Goal: Complete application form

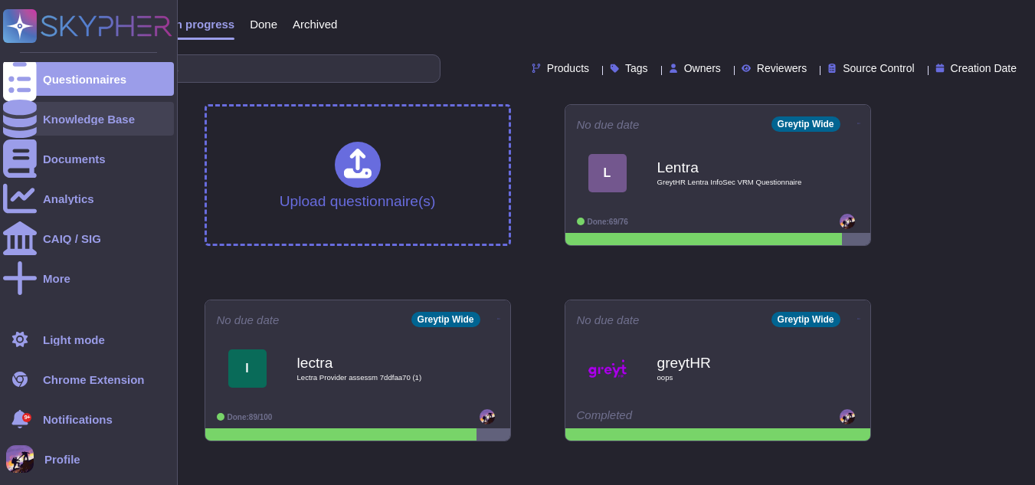
click at [31, 110] on div at bounding box center [20, 119] width 34 height 34
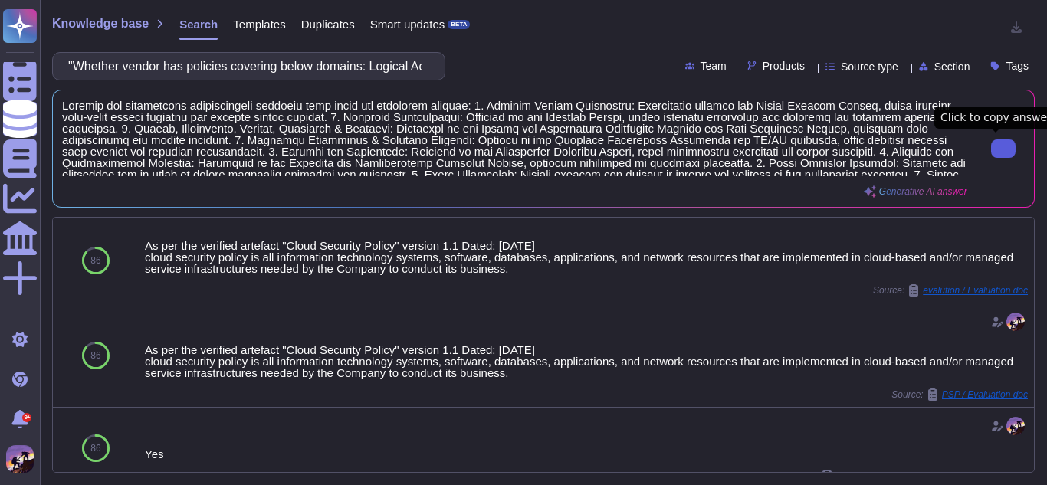
click at [1003, 149] on icon at bounding box center [1003, 149] width 0 height 0
click at [352, 61] on input ""Whether vendor has policies covering below domains: Logical Access Management …" at bounding box center [245, 66] width 369 height 27
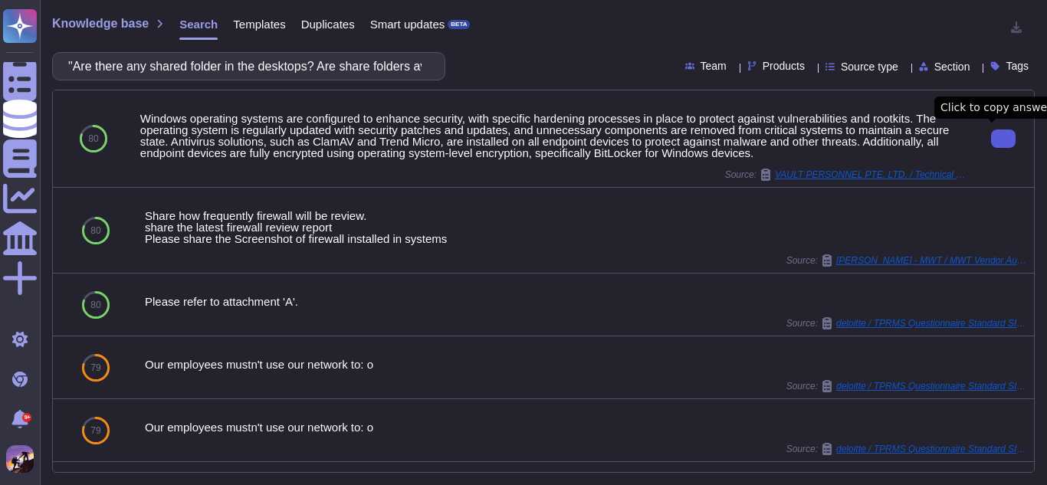
click at [991, 138] on button at bounding box center [1003, 138] width 25 height 18
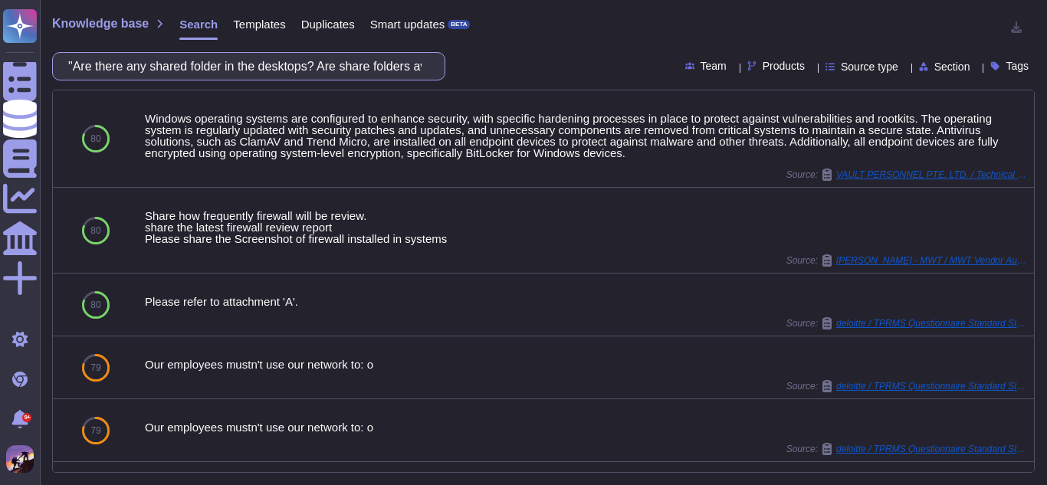
click at [152, 66] on input ""Are there any shared folder in the desktops? Are share folders available with …" at bounding box center [245, 66] width 369 height 27
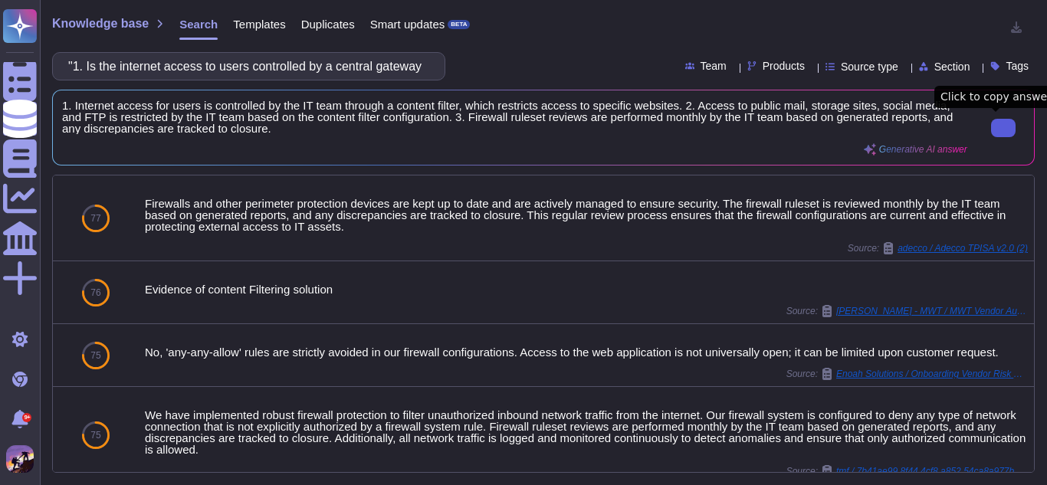
click at [1005, 128] on button at bounding box center [1003, 128] width 25 height 18
click at [323, 68] on input ""1. Is the internet access to users controlled by a central gateway and routed …" at bounding box center [245, 66] width 369 height 27
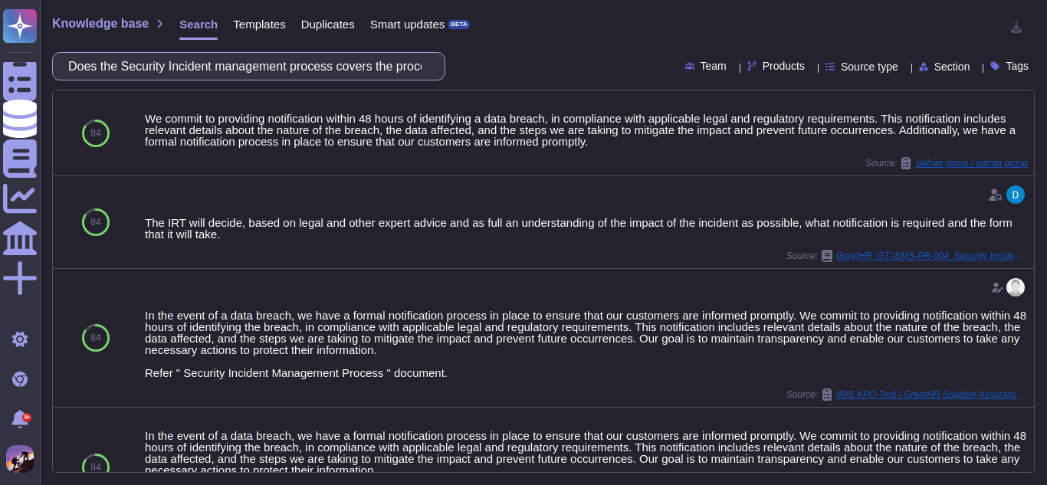
click at [408, 61] on input "Does the Security Incident management process covers the process of informing […" at bounding box center [245, 66] width 369 height 27
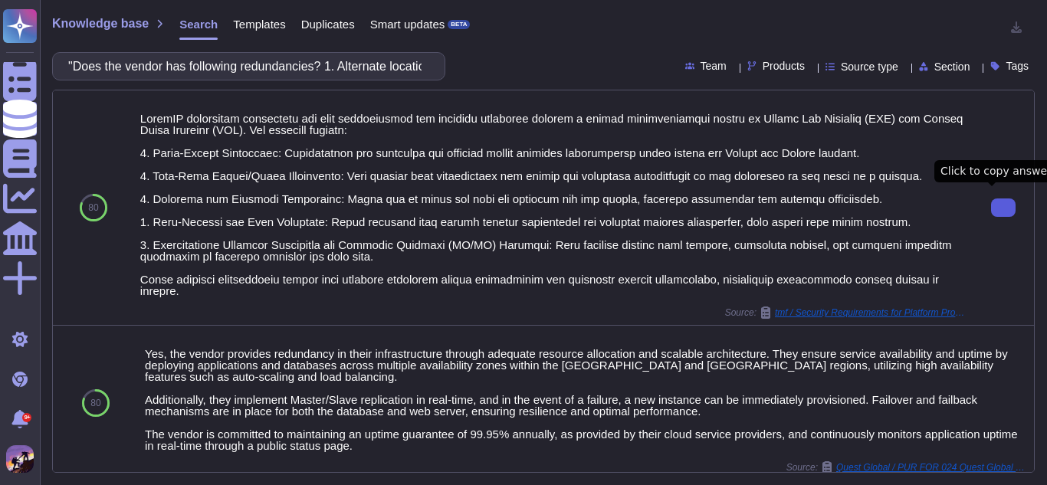
click at [991, 211] on button at bounding box center [1003, 207] width 25 height 18
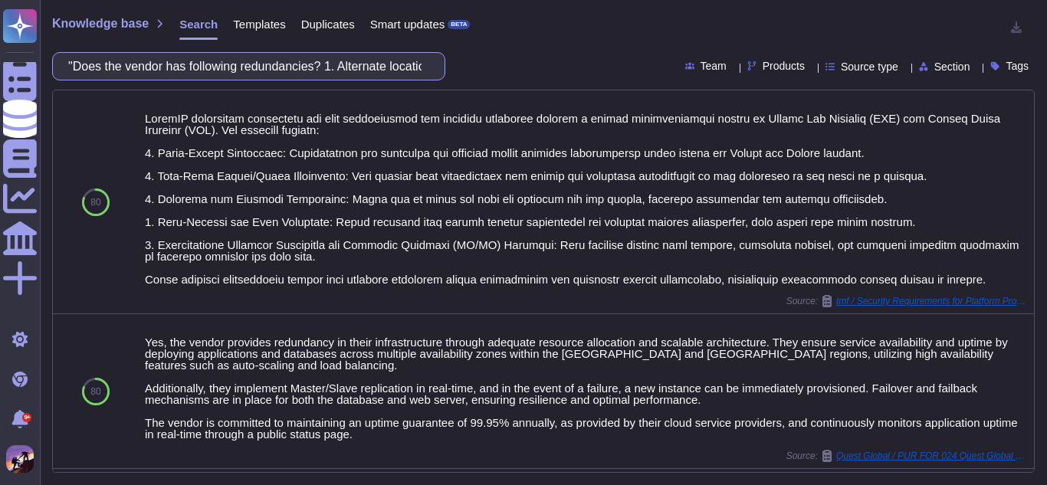
click at [344, 77] on input ""Does the vendor has following redundancies? 1. Alternate locations with requir…" at bounding box center [245, 66] width 369 height 27
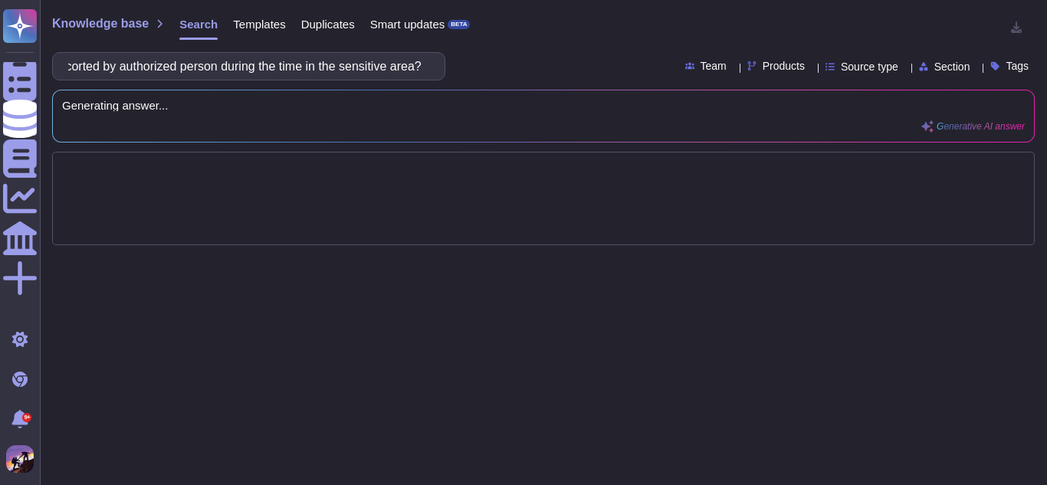
scroll to position [0, 1044]
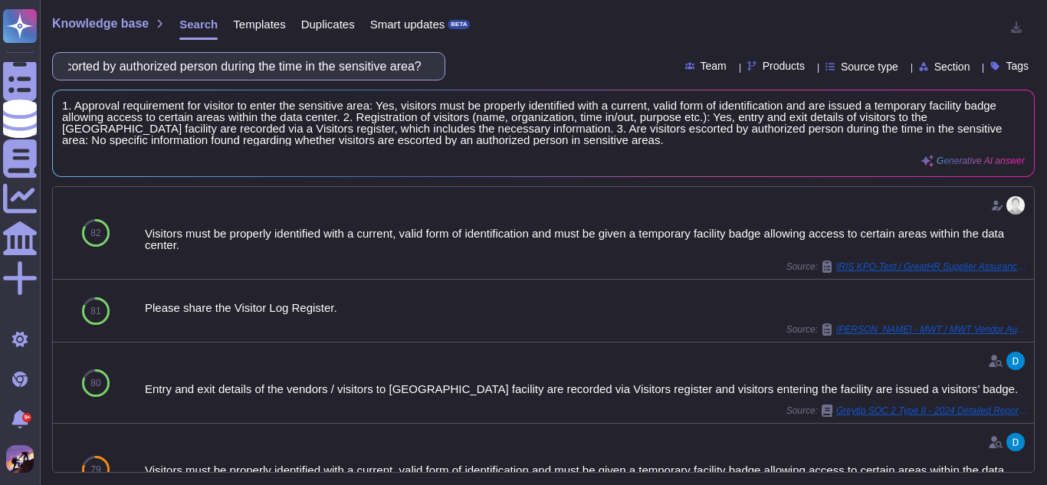
type input ""Are following visitor controls in place: 1. Approval requirement for visitor t…"
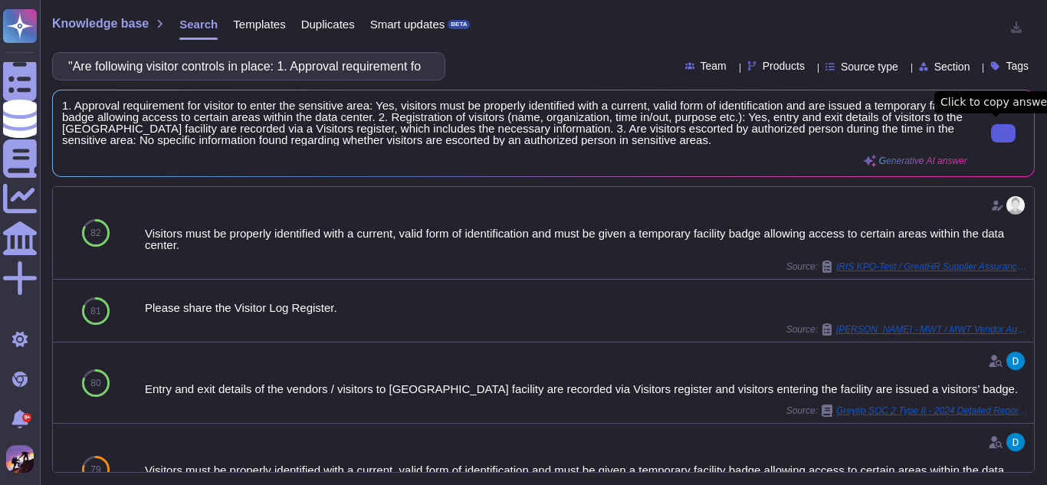
click at [1007, 129] on button at bounding box center [1003, 133] width 25 height 18
click at [324, 69] on input ""Are following visitor controls in place: 1. Approval requirement for visitor t…" at bounding box center [245, 66] width 369 height 27
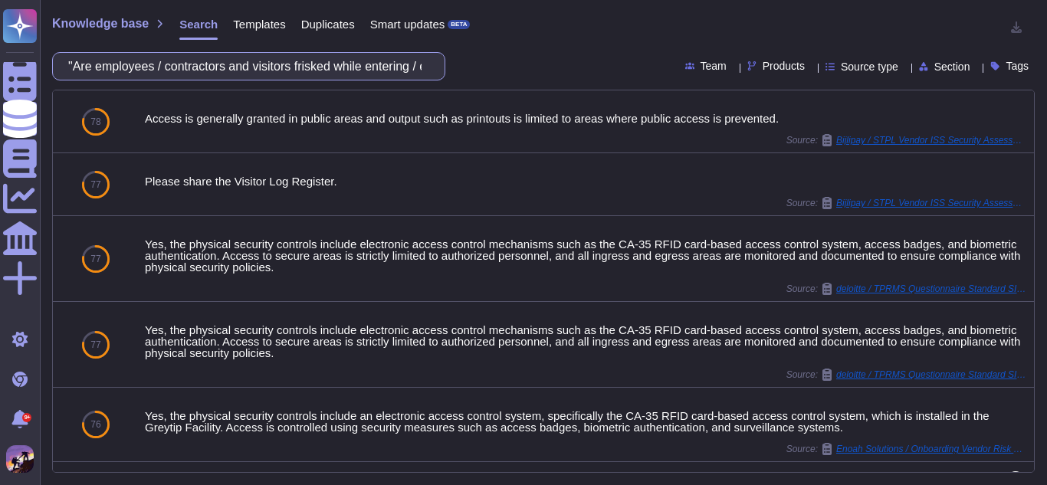
click at [402, 59] on input ""Are employees / contractors and visitors frisked while entering / exiting the …" at bounding box center [245, 66] width 369 height 27
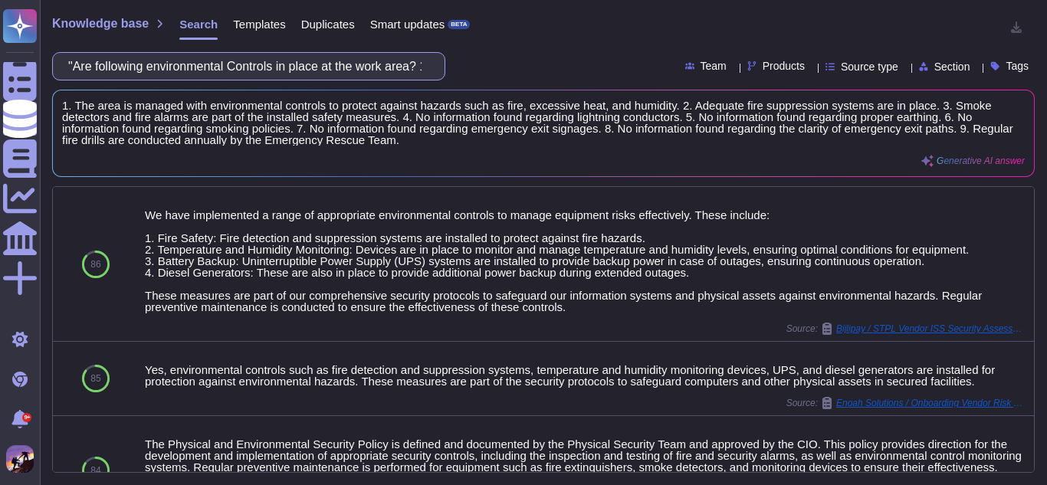
click at [253, 74] on input ""Are following environmental Controls in place at the work area? 1. Area is not…" at bounding box center [245, 66] width 369 height 27
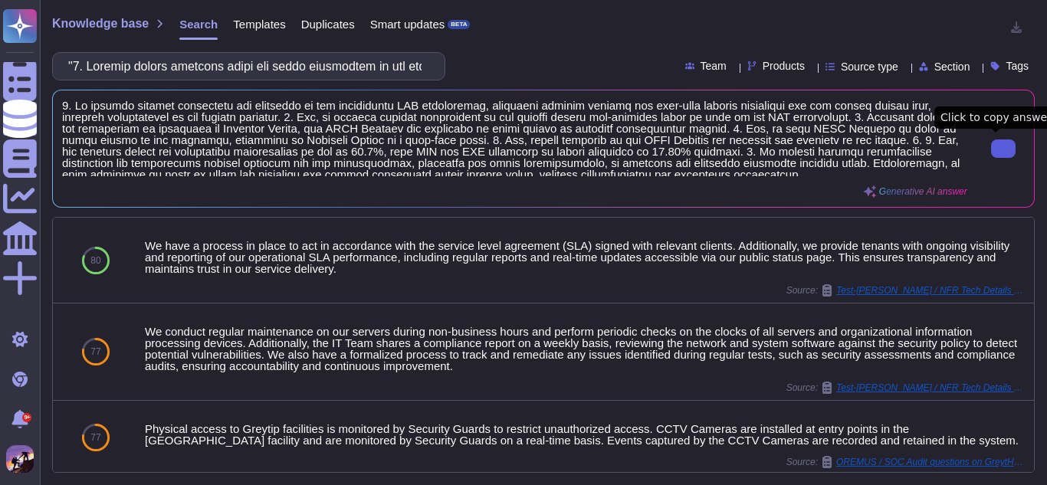
click at [370, 64] on input "text" at bounding box center [245, 66] width 369 height 27
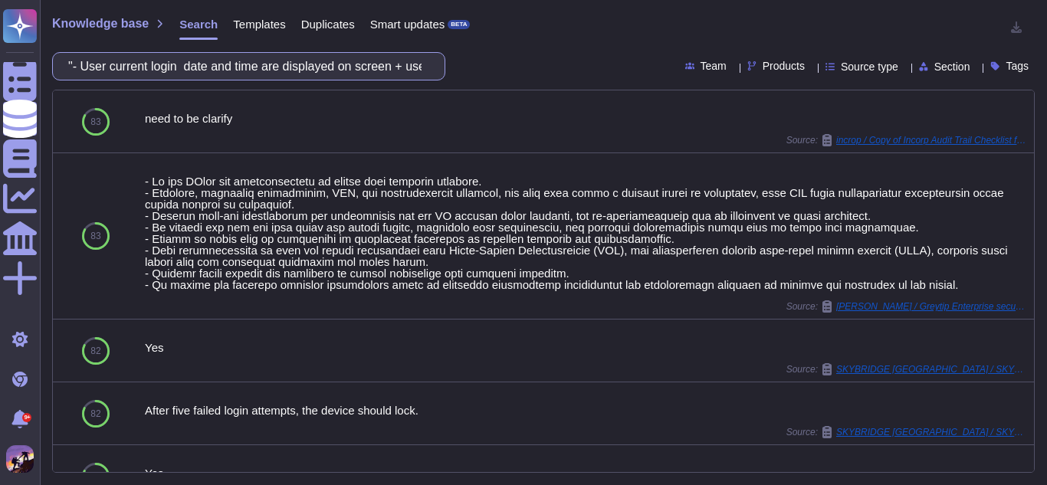
click at [371, 67] on input ""- User current login date and time are displayed on screen + user last login a…" at bounding box center [245, 66] width 369 height 27
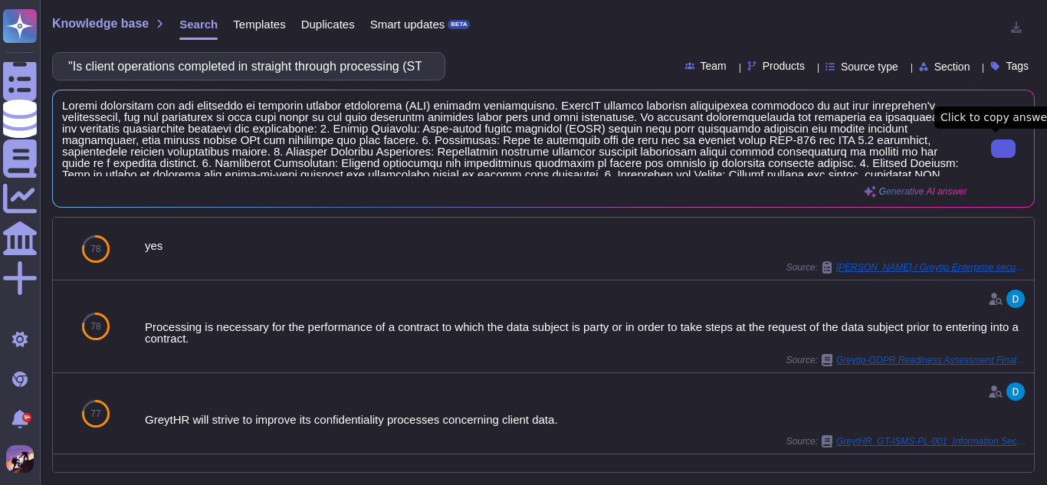
type input ""Is client operations completed in straight through processing (STP) without in…"
click at [1003, 149] on icon at bounding box center [1003, 149] width 0 height 0
click at [284, 70] on input ""Is client operations completed in straight through processing (STP) without in…" at bounding box center [245, 66] width 369 height 27
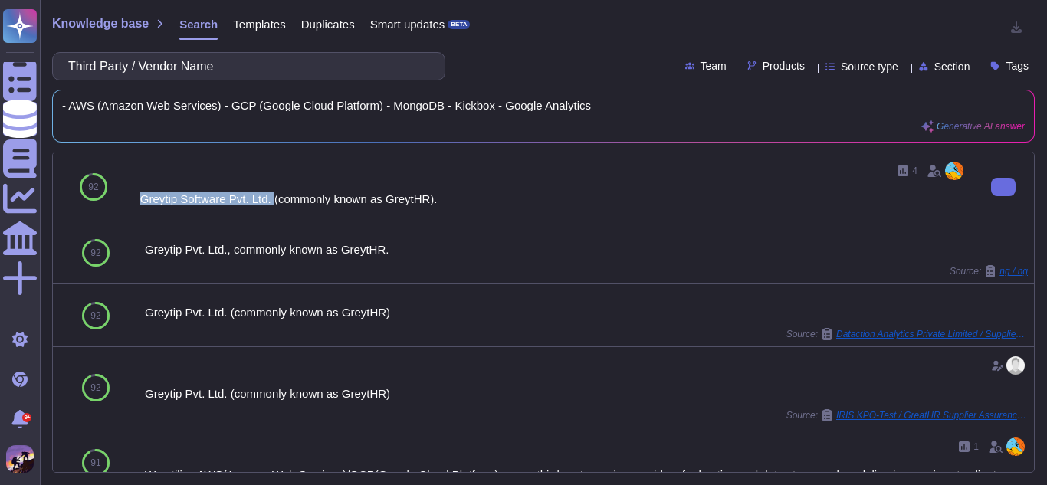
drag, startPoint x: 139, startPoint y: 198, endPoint x: 270, endPoint y: 197, distance: 130.3
click at [270, 197] on div "Greytip Software Pvt. Ltd. (commonly known as GreytHR)." at bounding box center [553, 198] width 826 height 11
copy div "Greytip Software Pvt. Ltd."
